Goal: Information Seeking & Learning: Check status

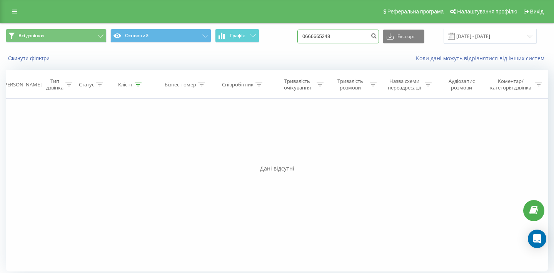
click at [346, 37] on input "0666665248" at bounding box center [338, 37] width 82 height 14
